Goal: Task Accomplishment & Management: Use online tool/utility

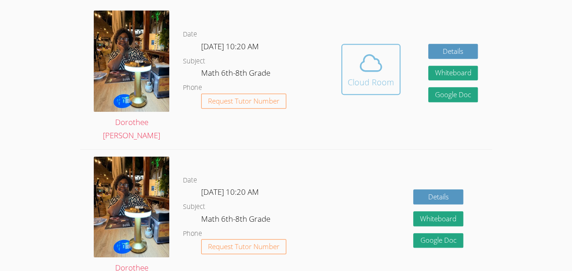
scroll to position [123, 0]
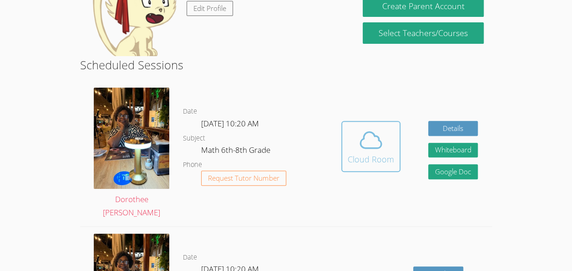
click at [363, 153] on div "Cloud Room" at bounding box center [371, 159] width 46 height 13
click at [373, 140] on icon at bounding box center [371, 140] width 26 height 26
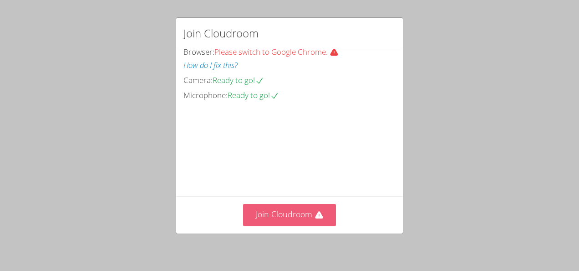
scroll to position [56, 0]
click at [276, 218] on button "Join Cloudroom" at bounding box center [289, 215] width 93 height 22
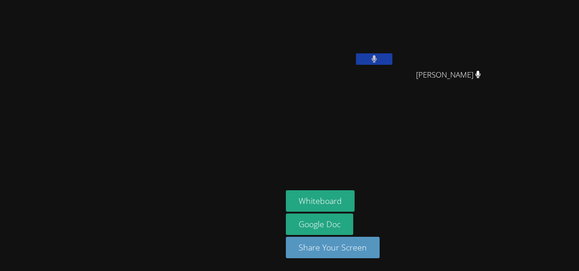
click at [378, 58] on icon at bounding box center [375, 59] width 6 height 8
click at [393, 59] on button at bounding box center [374, 58] width 36 height 11
click at [379, 60] on icon at bounding box center [374, 59] width 10 height 8
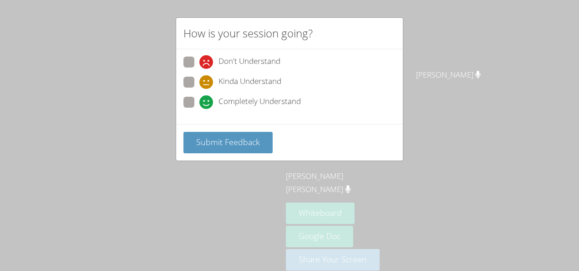
click at [199, 109] on span at bounding box center [199, 109] width 0 height 0
click at [199, 99] on input "Completely Understand" at bounding box center [203, 101] width 8 height 8
radio input "true"
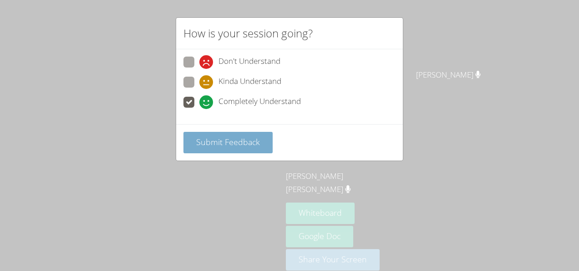
click at [244, 143] on span "Submit Feedback" at bounding box center [228, 141] width 64 height 11
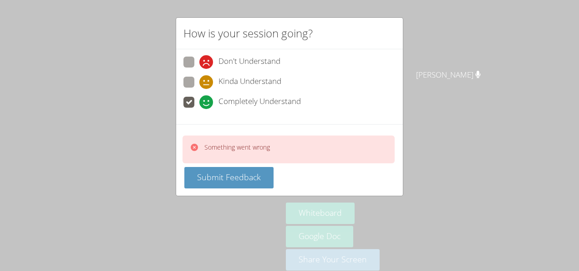
drag, startPoint x: 579, startPoint y: 188, endPoint x: 528, endPoint y: 163, distance: 56.2
click at [528, 163] on div "How is your session going? Don't Understand Kinda Understand Completely Underst…" at bounding box center [289, 135] width 579 height 271
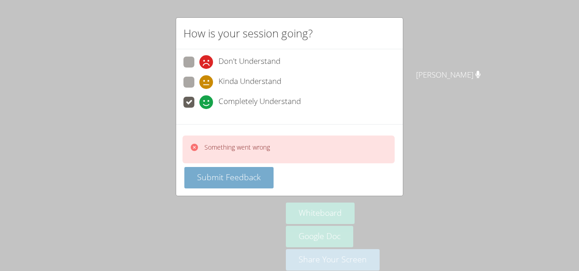
click at [218, 175] on span "Submit Feedback" at bounding box center [229, 176] width 64 height 11
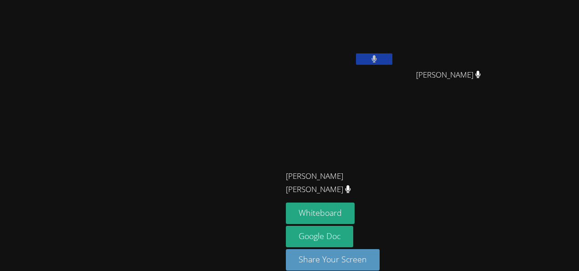
click at [209, 200] on video at bounding box center [141, 123] width 137 height 155
click at [355, 212] on button "Whiteboard" at bounding box center [320, 212] width 69 height 21
